Goal: Task Accomplishment & Management: Manage account settings

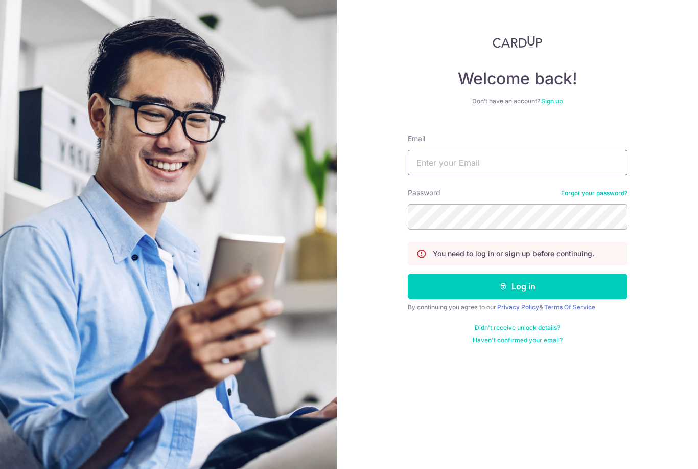
type input "[EMAIL_ADDRESS][DOMAIN_NAME]"
click at [517, 286] on button "Log in" at bounding box center [518, 287] width 220 height 26
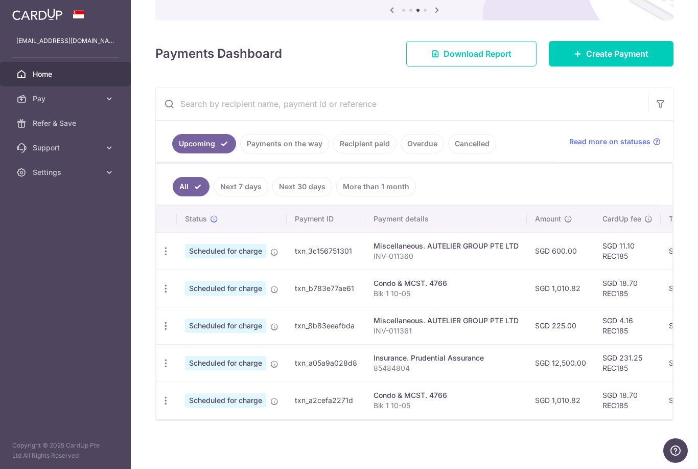
click at [161, 406] on icon "button" at bounding box center [166, 400] width 11 height 11
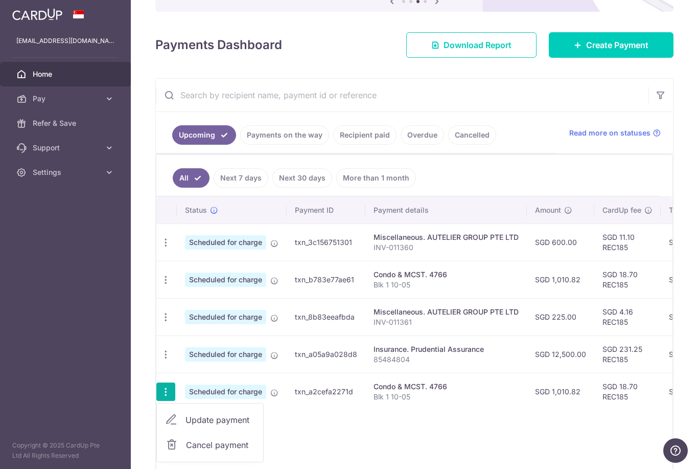
click at [38, 396] on div at bounding box center [349, 234] width 698 height 469
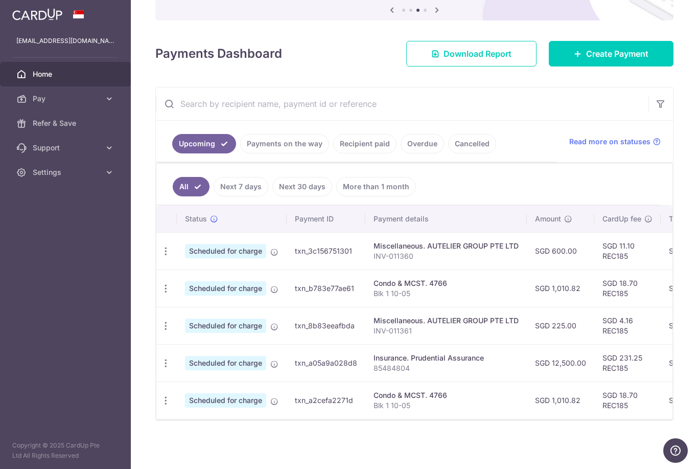
click at [156, 373] on div "Update payment Cancel payment" at bounding box center [165, 363] width 19 height 19
click at [161, 369] on icon "button" at bounding box center [166, 363] width 11 height 11
